Goal: Task Accomplishment & Management: Manage account settings

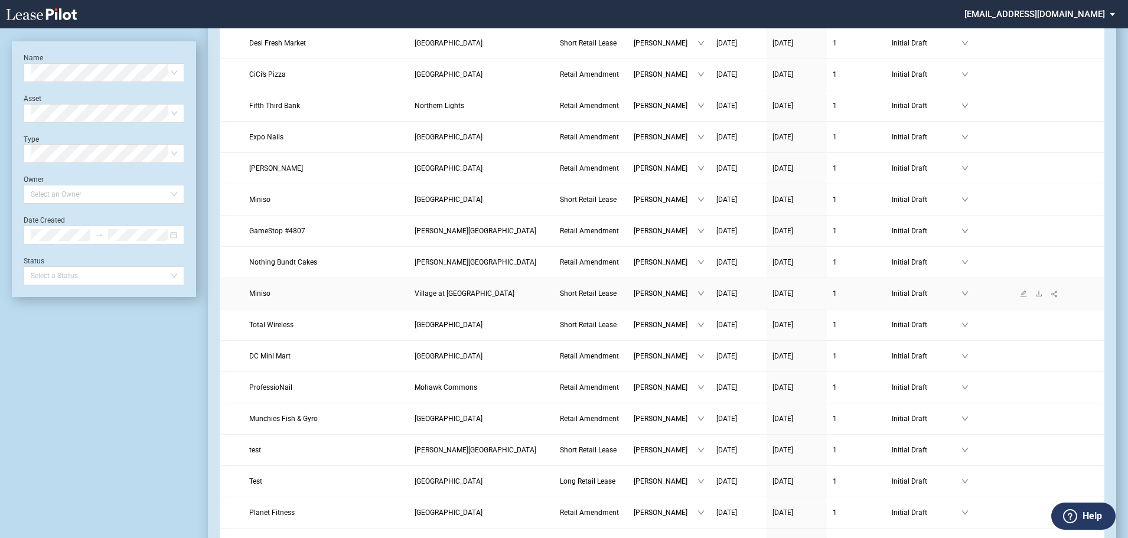
scroll to position [295, 0]
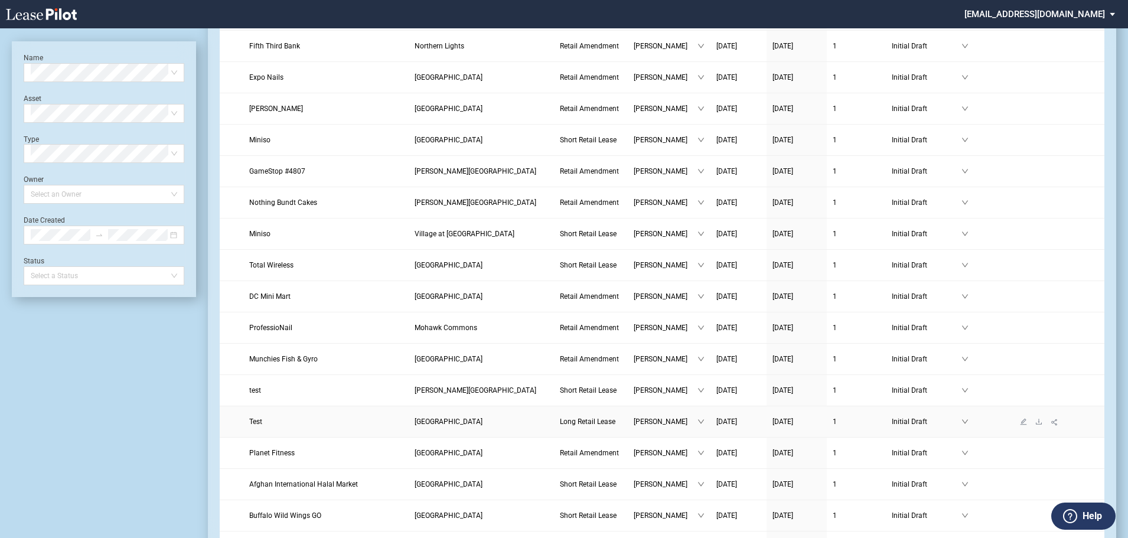
click at [251, 421] on span "Test" at bounding box center [255, 422] width 13 height 8
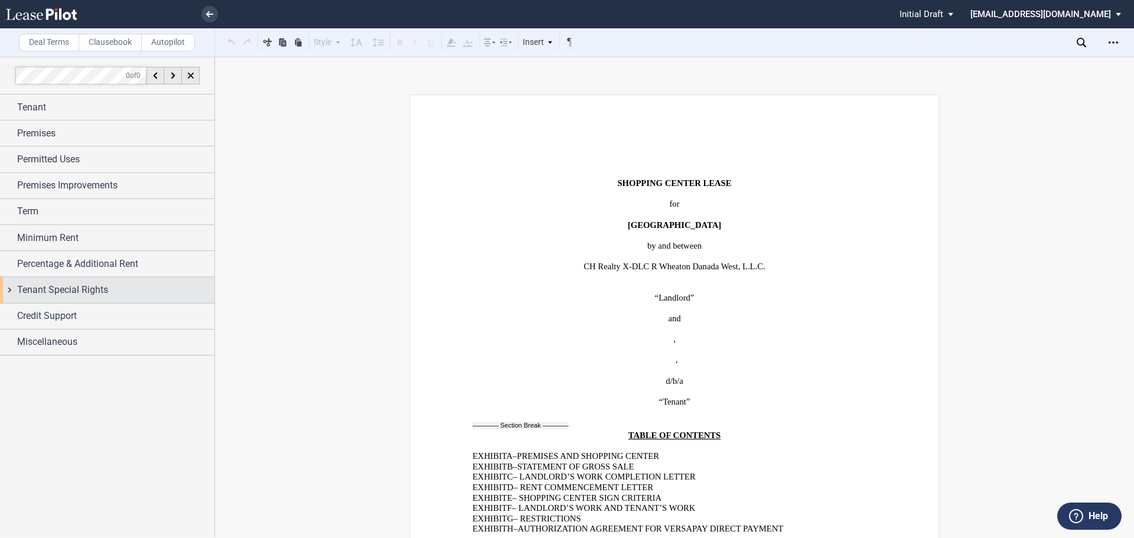
click at [63, 292] on span "Tenant Special Rights" at bounding box center [62, 290] width 91 height 14
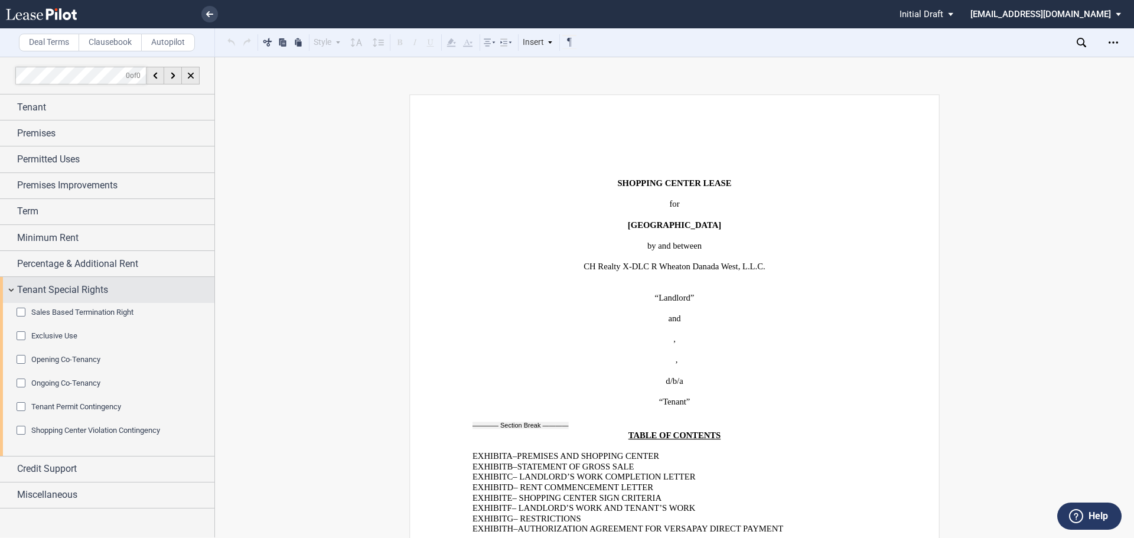
click at [58, 294] on span "Tenant Special Rights" at bounding box center [62, 290] width 91 height 14
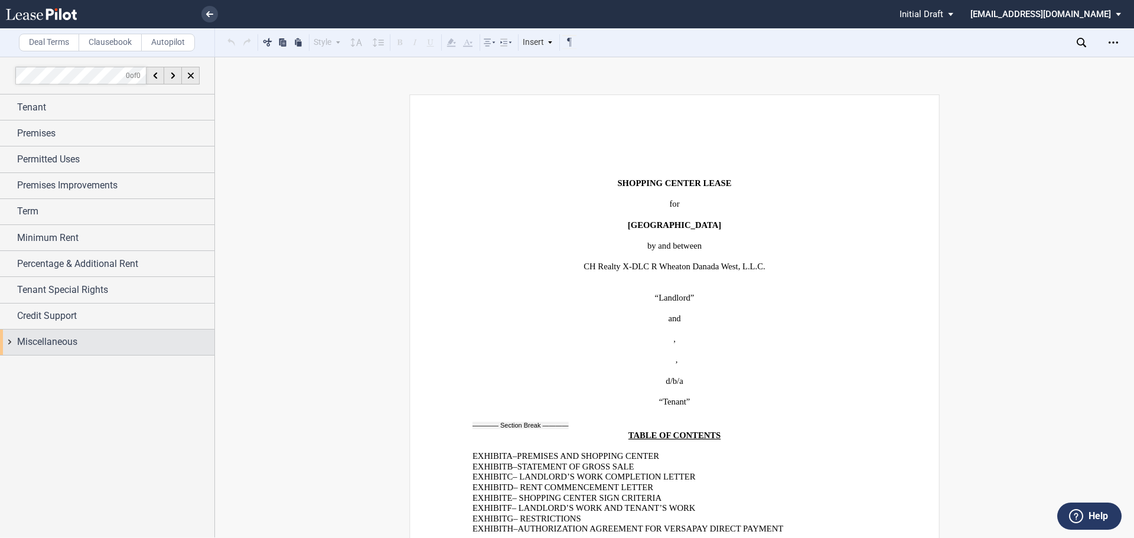
click at [60, 345] on span "Miscellaneous" at bounding box center [47, 342] width 60 height 14
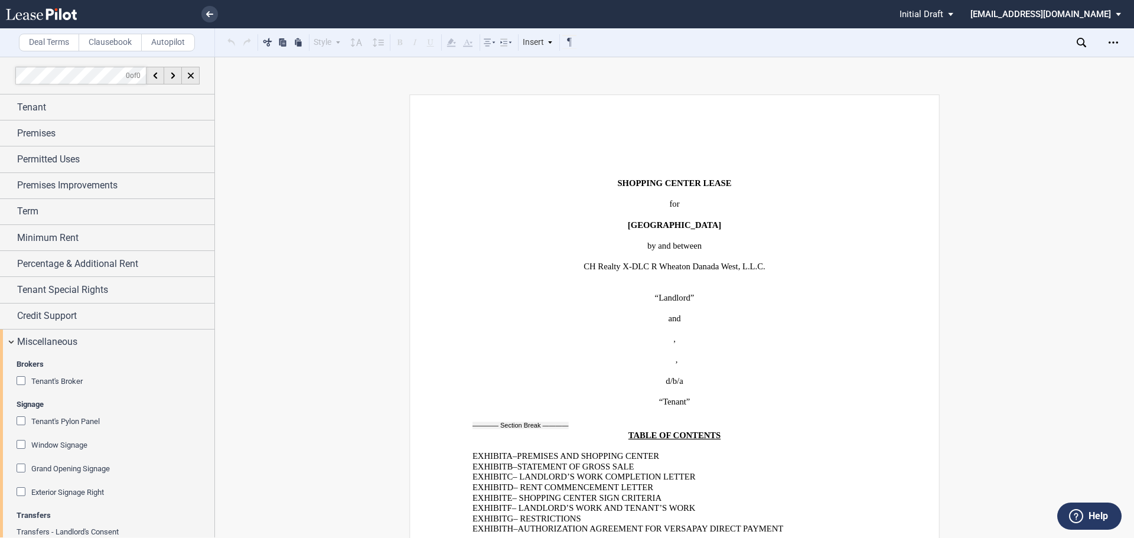
click at [19, 418] on div "Tenant's Pylon Panel" at bounding box center [23, 422] width 12 height 12
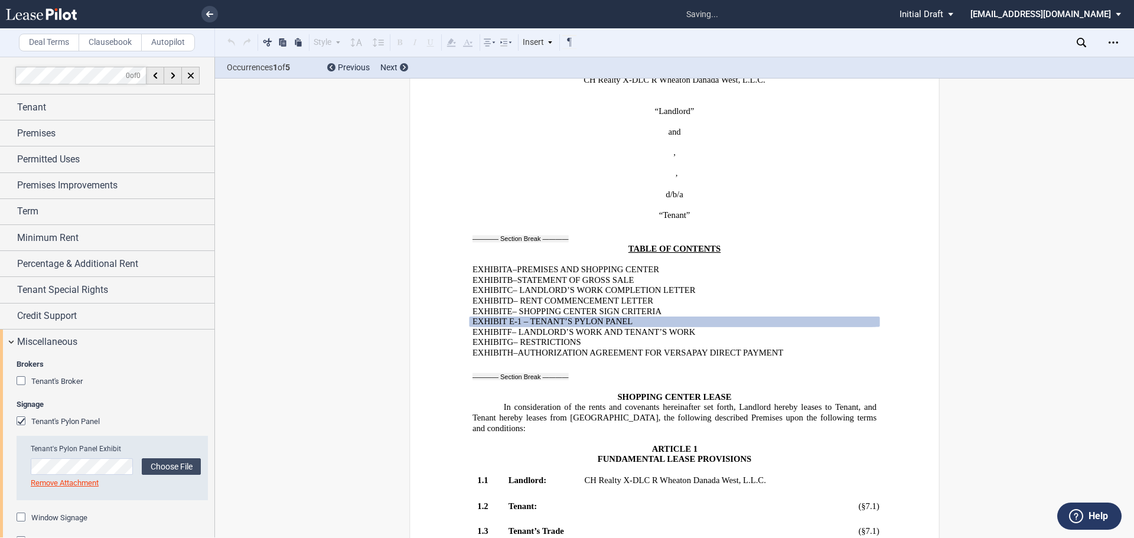
scroll to position [248, 0]
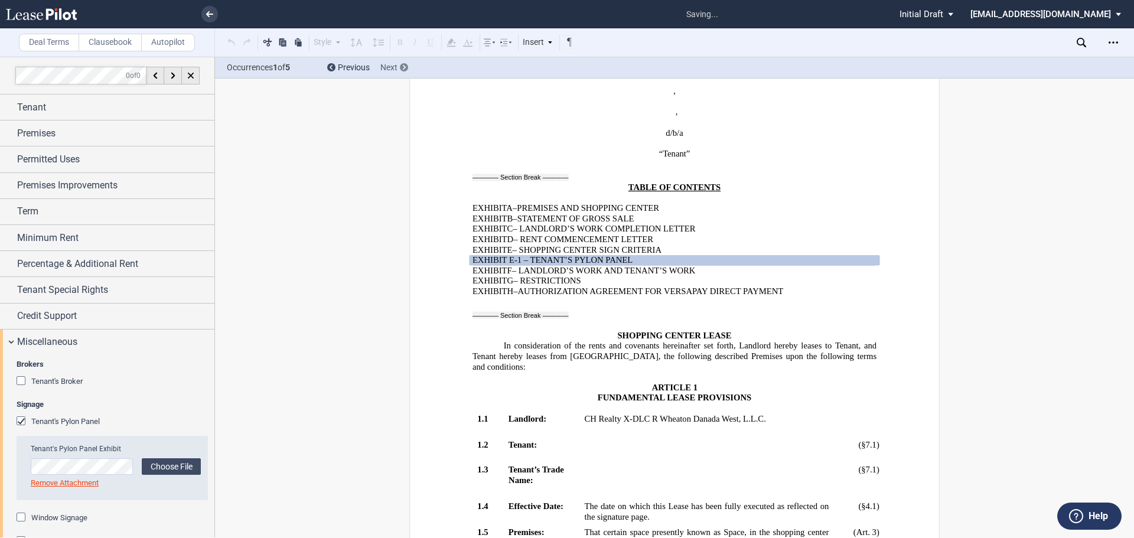
click at [403, 67] on icon at bounding box center [404, 67] width 3 height 5
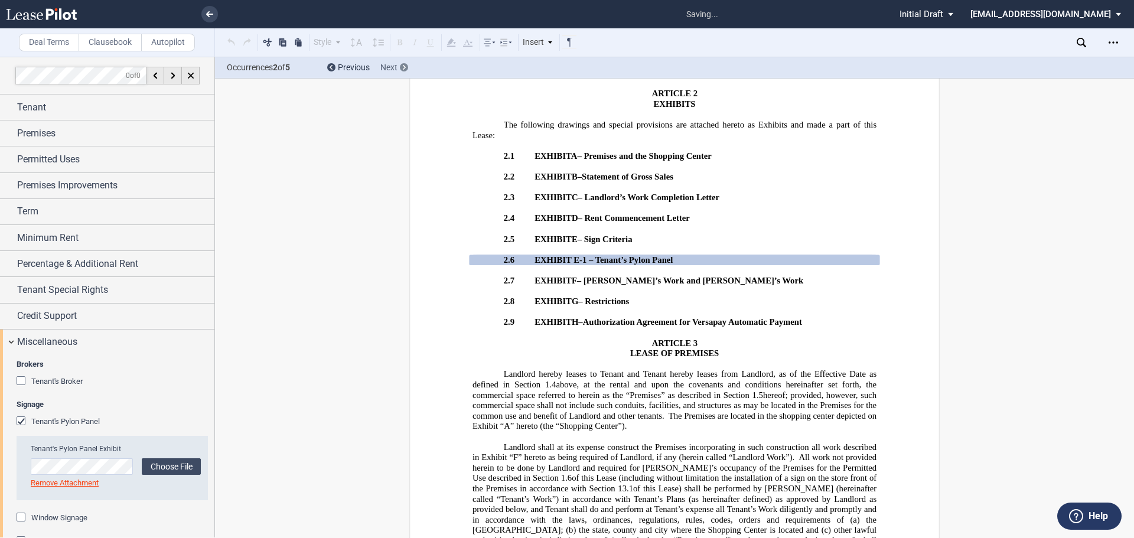
click at [403, 67] on icon at bounding box center [404, 67] width 3 height 5
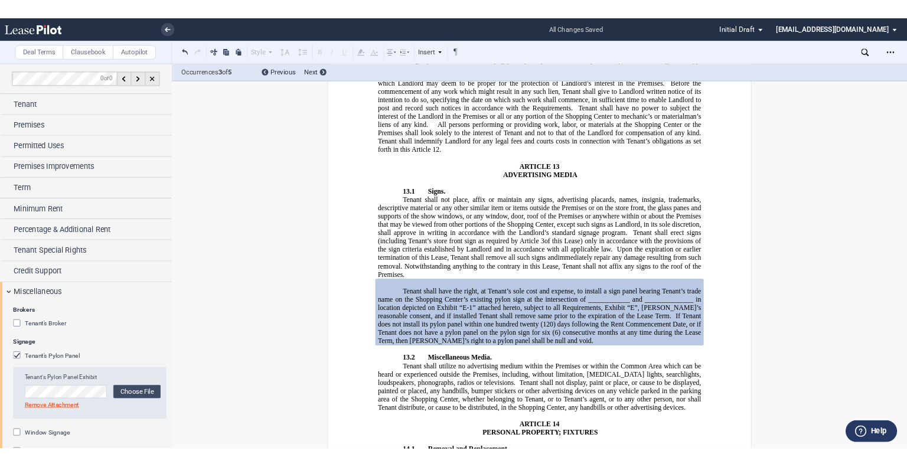
scroll to position [8390, 0]
